Goal: Information Seeking & Learning: Find specific fact

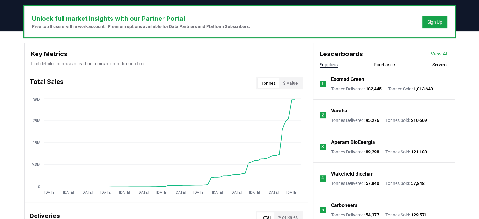
scroll to position [189, 0]
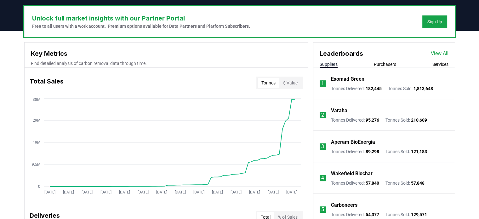
click at [381, 60] on div "Leaderboards View All Suppliers Purchasers Services" at bounding box center [385, 55] width 142 height 25
click at [381, 63] on button "Purchasers" at bounding box center [385, 64] width 22 height 6
click at [335, 64] on button "Suppliers" at bounding box center [329, 64] width 18 height 6
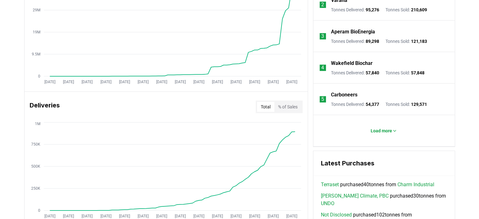
scroll to position [315, 0]
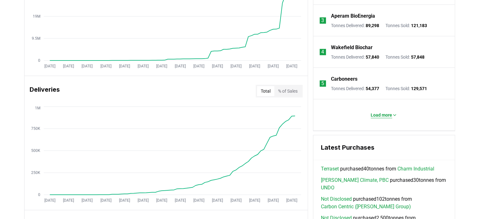
click at [373, 119] on button "Load more" at bounding box center [384, 115] width 37 height 13
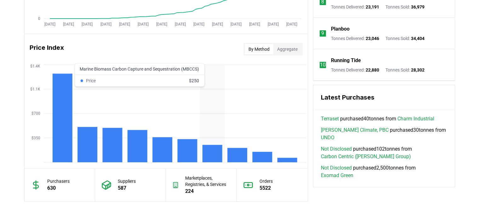
scroll to position [504, 0]
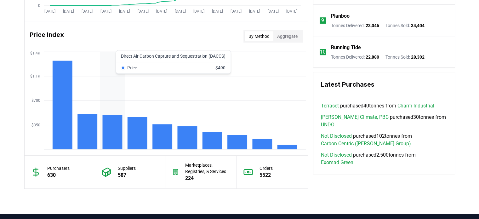
click at [103, 131] on rect at bounding box center [112, 132] width 20 height 34
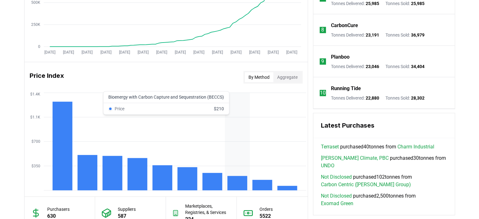
scroll to position [464, 0]
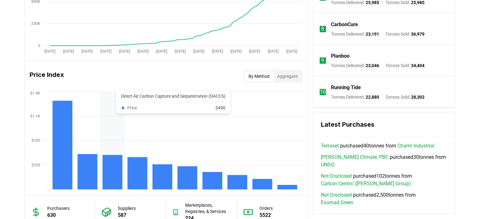
click at [125, 96] on icon "$350 $700 $1.1K $1.4K" at bounding box center [166, 140] width 283 height 101
click at [125, 95] on icon "$350 $700 $1.1K $1.4K" at bounding box center [166, 140] width 283 height 101
click at [115, 175] on rect at bounding box center [112, 172] width 20 height 34
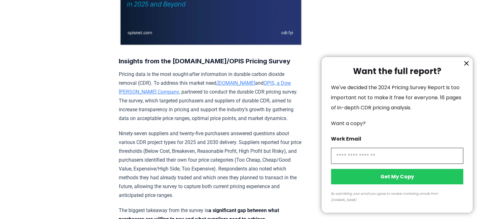
scroll to position [284, 0]
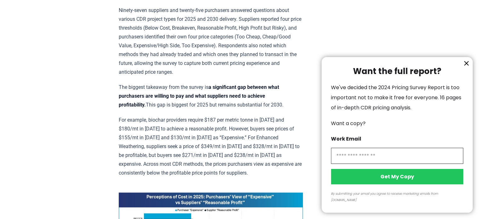
drag, startPoint x: 119, startPoint y: 117, endPoint x: 201, endPoint y: 119, distance: 82.0
click at [200, 121] on div at bounding box center [239, 109] width 479 height 219
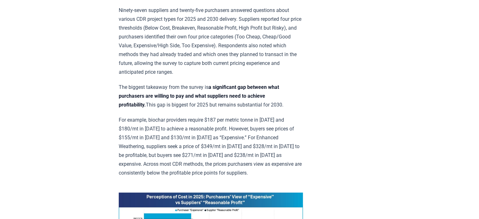
click at [201, 119] on div at bounding box center [239, 109] width 479 height 219
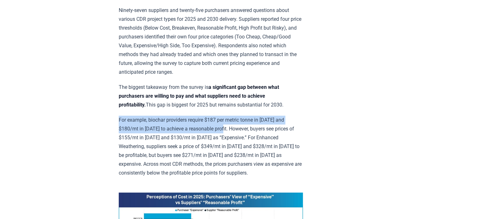
drag, startPoint x: 228, startPoint y: 127, endPoint x: 119, endPoint y: 119, distance: 109.3
click at [119, 119] on p "For example, biochar providers require $187 per metric tonne in [DATE] and $180…" at bounding box center [211, 147] width 184 height 62
drag, startPoint x: 159, startPoint y: 121, endPoint x: 171, endPoint y: 121, distance: 12.3
click at [160, 121] on p "For example, biochar providers require $187 per metric tonne in [DATE] and $180…" at bounding box center [211, 147] width 184 height 62
click at [230, 120] on p "For example, biochar providers require $187 per metric tonne in [DATE] and $180…" at bounding box center [211, 147] width 184 height 62
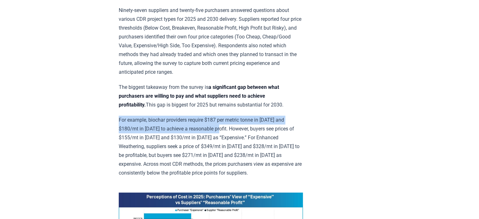
drag, startPoint x: 226, startPoint y: 127, endPoint x: 118, endPoint y: 119, distance: 108.4
copy p "For example, biochar providers require $187 per metric tonne in [DATE] and $180…"
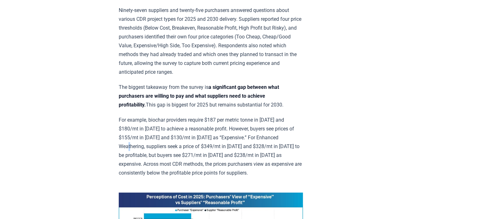
drag, startPoint x: 146, startPoint y: 142, endPoint x: 142, endPoint y: 136, distance: 7.4
click at [146, 142] on p "For example, biochar providers require $187 per metric tonne in [DATE] and $180…" at bounding box center [211, 147] width 184 height 62
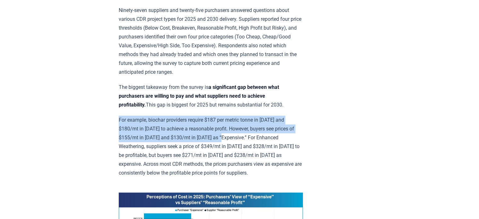
drag, startPoint x: 117, startPoint y: 117, endPoint x: 235, endPoint y: 135, distance: 119.6
click at [120, 119] on p "For example, biochar providers require $187 per metric tonne in [DATE] and $180…" at bounding box center [211, 147] width 184 height 62
drag, startPoint x: 118, startPoint y: 116, endPoint x: 239, endPoint y: 136, distance: 123.0
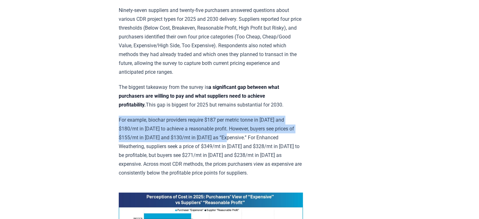
copy p "For example, biochar providers require $187 per metric tonne in [DATE] and $180…"
click at [192, 130] on p "For example, biochar providers require $187 per metric tonne in [DATE] and $180…" at bounding box center [211, 147] width 184 height 62
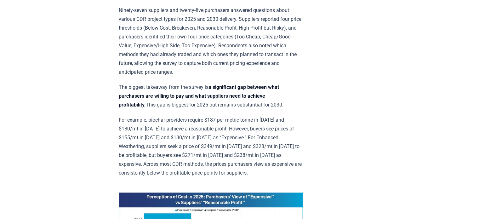
click at [214, 136] on p "For example, biochar providers require $187 per metric tonne in [DATE] and $180…" at bounding box center [211, 147] width 184 height 62
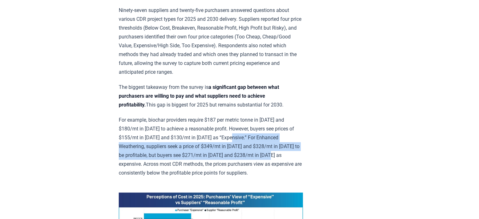
drag, startPoint x: 242, startPoint y: 134, endPoint x: 141, endPoint y: 161, distance: 104.3
click at [142, 161] on p "For example, biochar providers require $187 per metric tonne in [DATE] and $180…" at bounding box center [211, 147] width 184 height 62
copy p "For Enhanced Weathering, suppliers seek a price of $349/mt in [DATE] and $328/m…"
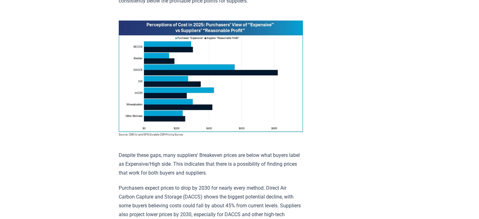
scroll to position [567, 0]
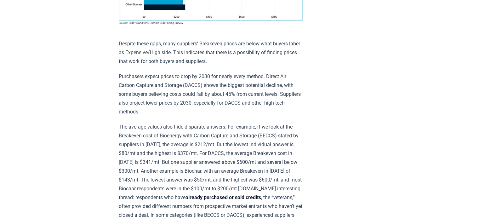
click at [142, 129] on p "The average values also hide disparate answers. For example, if we look at the …" at bounding box center [211, 193] width 184 height 141
click at [119, 123] on p "The average values also hide disparate answers. For example, if we look at the …" at bounding box center [211, 193] width 184 height 141
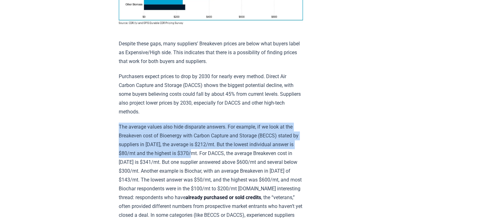
drag, startPoint x: 135, startPoint y: 129, endPoint x: 203, endPoint y: 148, distance: 70.4
click at [203, 148] on div "[DATE] New Survey Shows Pricing Gap in Durable CDR Insights from the [DOMAIN_NA…" at bounding box center [239, 213] width 441 height 1517
copy p "The average values also hide disparate answers. For example, if we look at the …"
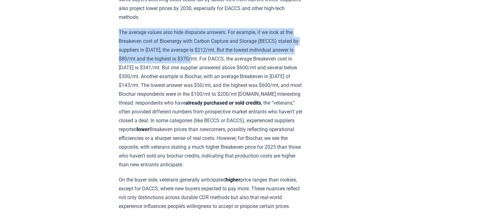
scroll to position [851, 0]
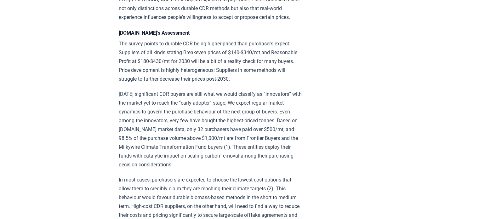
click at [154, 146] on p "[DATE] significant CDR buyers are still what we would classify as “innovators” …" at bounding box center [211, 129] width 184 height 79
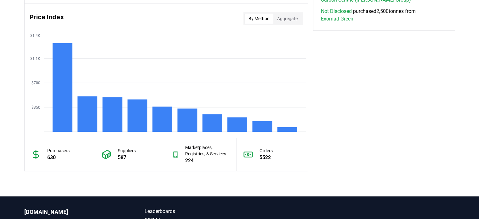
scroll to position [527, 0]
